Goal: Find specific page/section: Find specific page/section

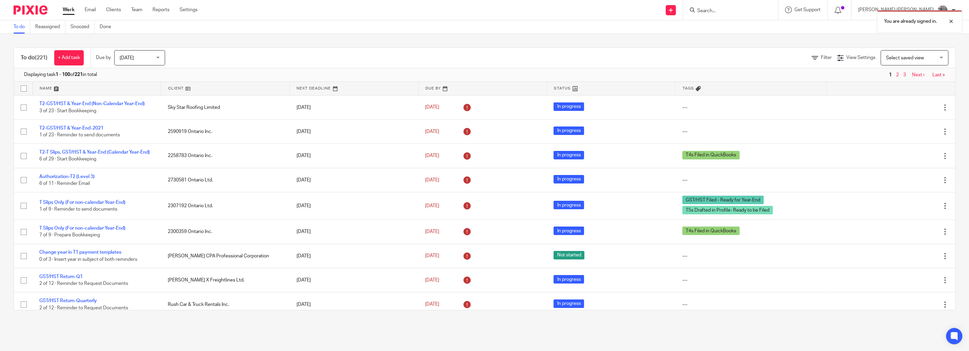
click at [735, 11] on div "You are already signed in." at bounding box center [724, 20] width 478 height 26
click at [738, 7] on div "You are already signed in." at bounding box center [724, 20] width 478 height 26
click at [765, 10] on div "You are already signed in." at bounding box center [724, 20] width 478 height 26
click at [952, 21] on div at bounding box center [946, 21] width 18 height 8
click at [756, 13] on div "You are already signed in." at bounding box center [724, 20] width 478 height 26
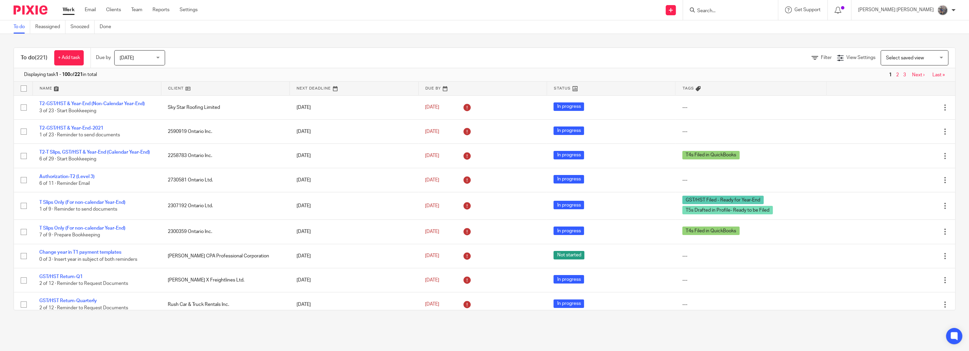
click at [753, 11] on input "Search" at bounding box center [727, 11] width 61 height 6
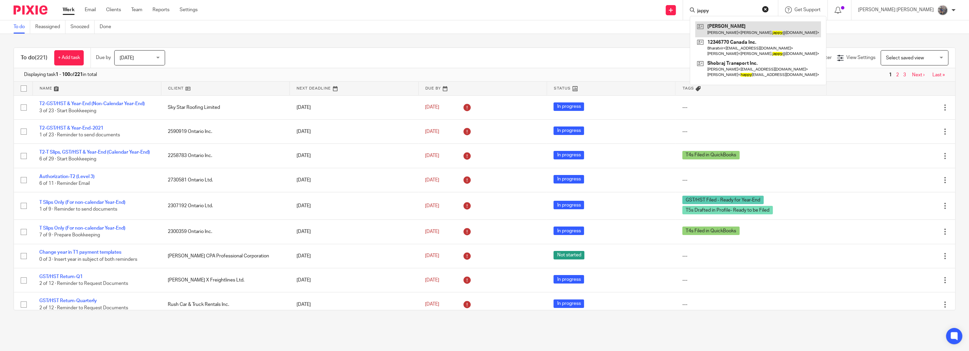
type input "jappy"
click at [784, 23] on link at bounding box center [758, 29] width 126 height 16
